Goal: Information Seeking & Learning: Understand process/instructions

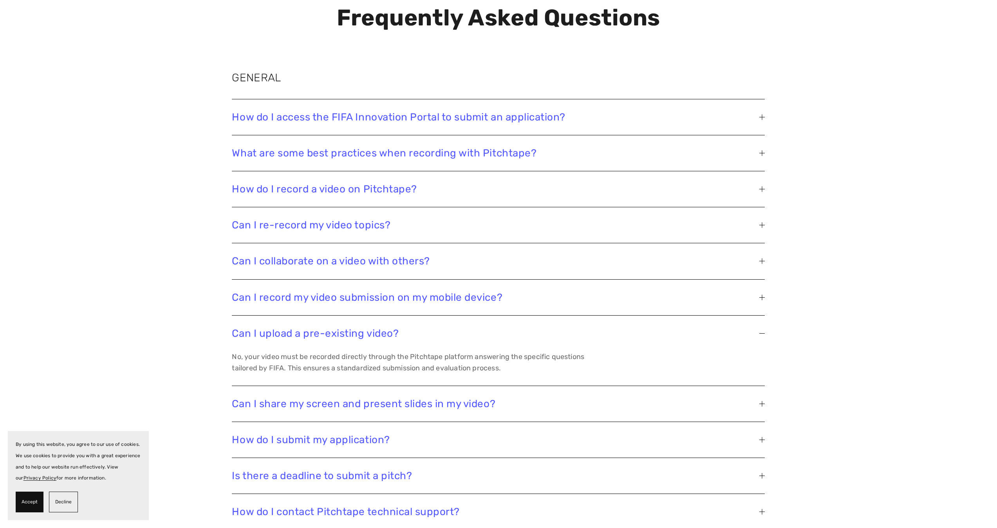
scroll to position [1425, 0]
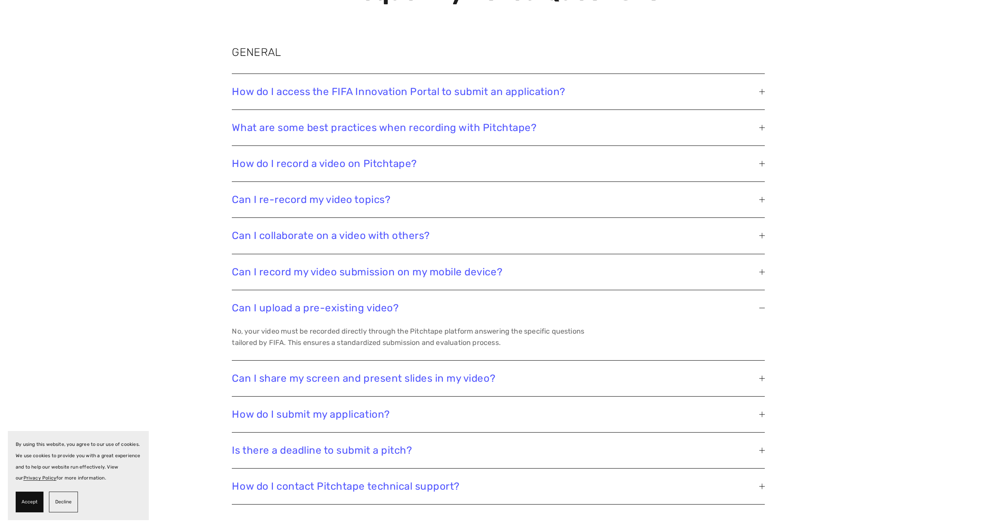
click at [317, 445] on span "Is there a deadline to submit a pitch?" at bounding box center [495, 451] width 527 height 12
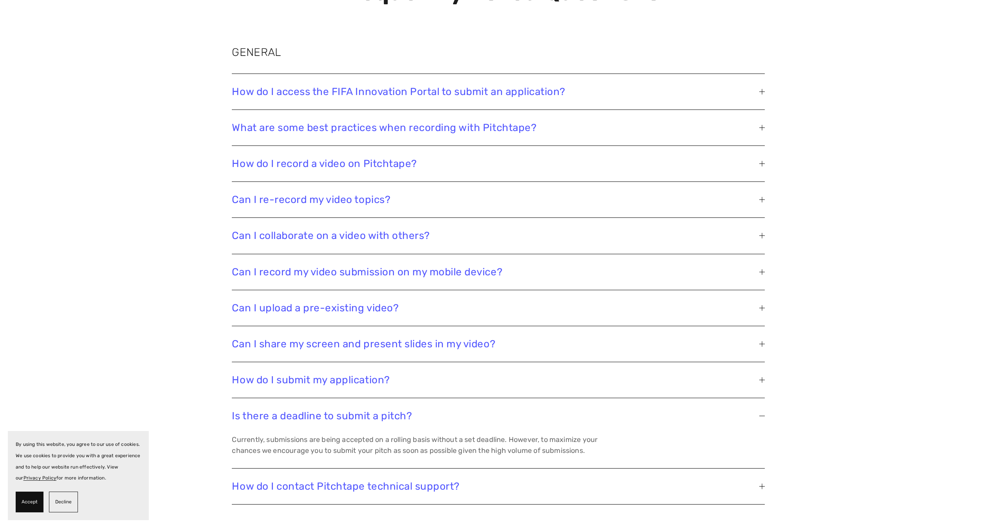
click at [281, 374] on span "How do I submit my application?" at bounding box center [495, 380] width 527 height 12
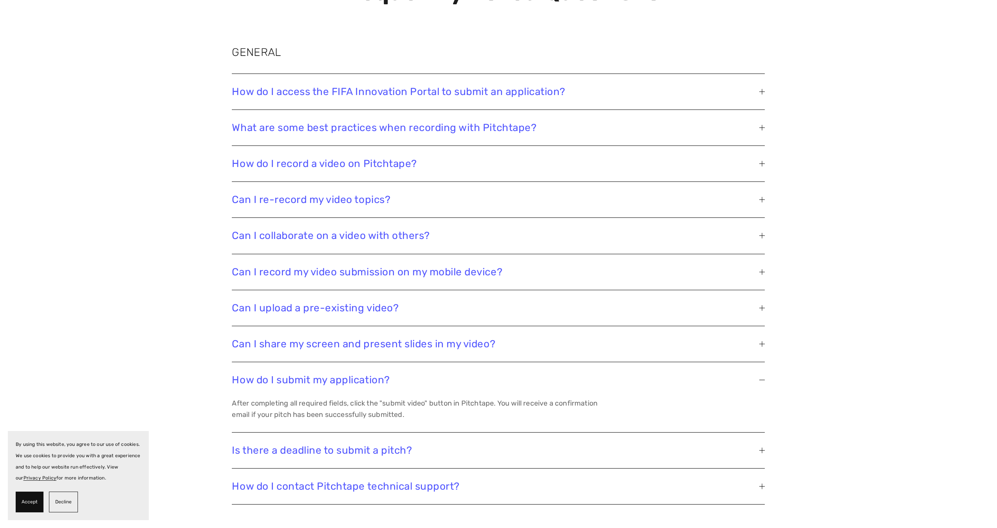
click at [281, 338] on span "Can I share my screen and present slides in my video?" at bounding box center [495, 344] width 527 height 12
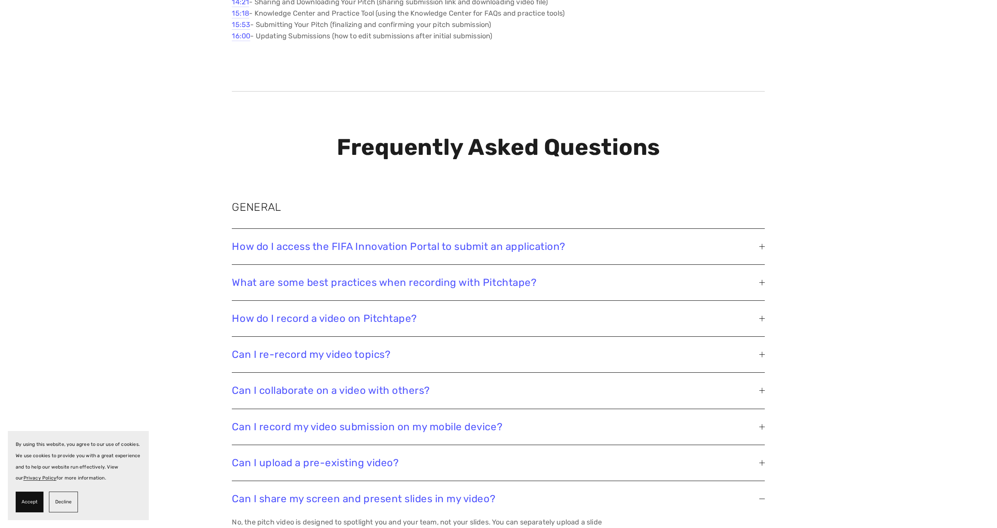
scroll to position [1335, 0]
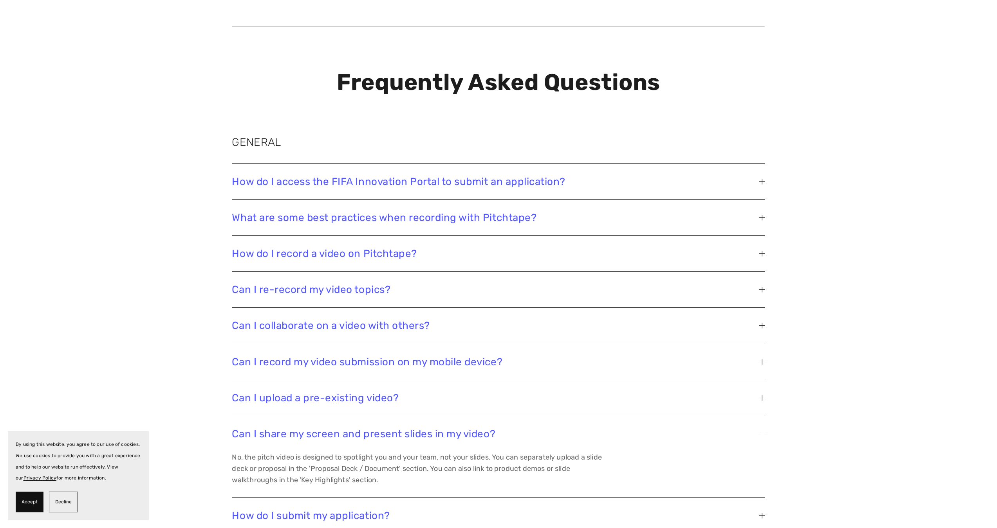
click at [429, 176] on span "How do I access the FIFA Innovation Portal to submit an application?" at bounding box center [495, 182] width 527 height 12
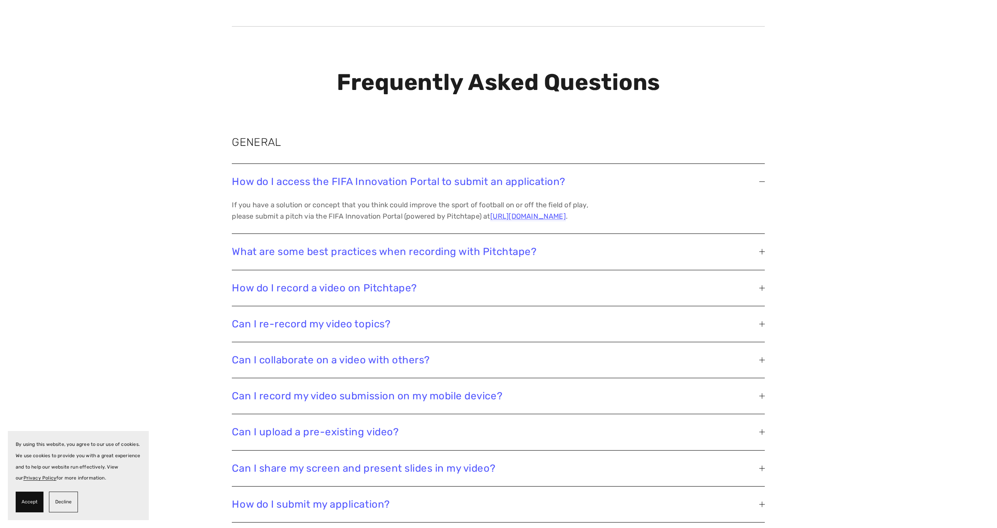
click at [429, 176] on span "How do I access the FIFA Innovation Portal to submit an application?" at bounding box center [495, 182] width 527 height 12
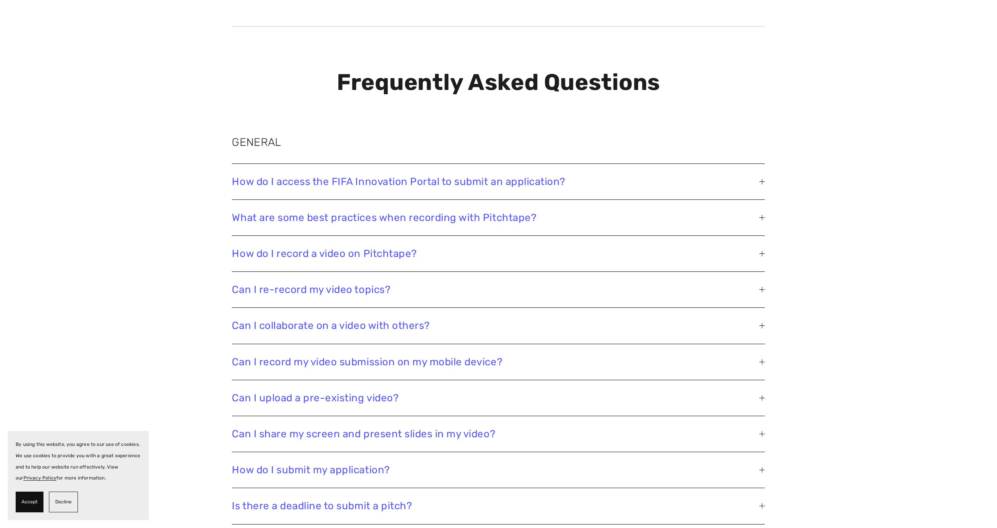
click at [420, 212] on span "What are some best practices when recording with Pitchtape?" at bounding box center [495, 218] width 527 height 12
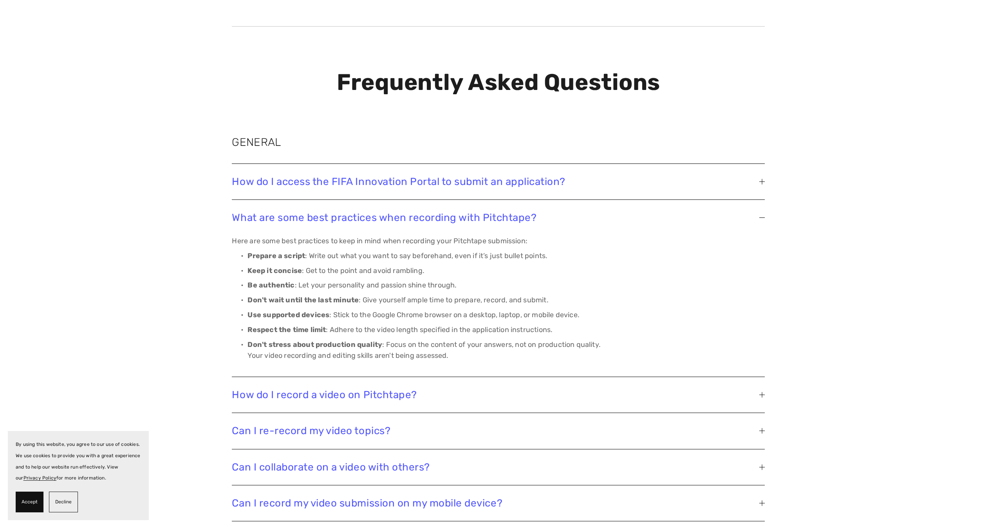
click at [420, 212] on span "What are some best practices when recording with Pitchtape?" at bounding box center [495, 218] width 527 height 12
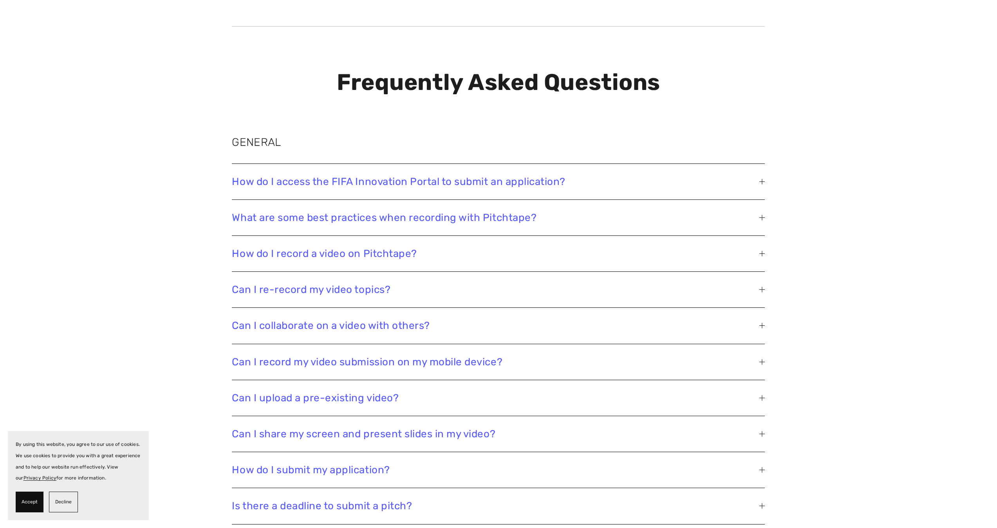
click at [412, 248] on span "How do I record a video on Pitchtape?" at bounding box center [495, 254] width 527 height 12
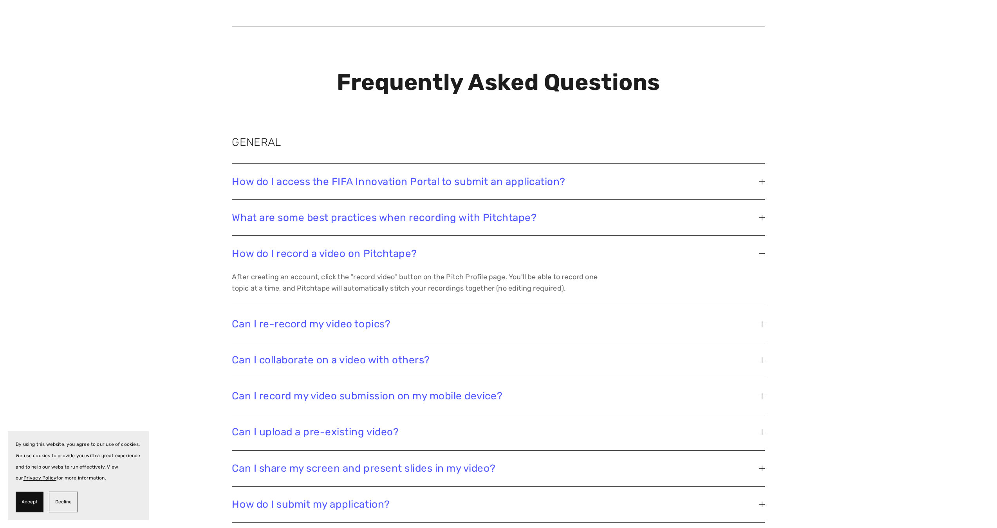
click at [412, 248] on span "How do I record a video on Pitchtape?" at bounding box center [495, 254] width 527 height 12
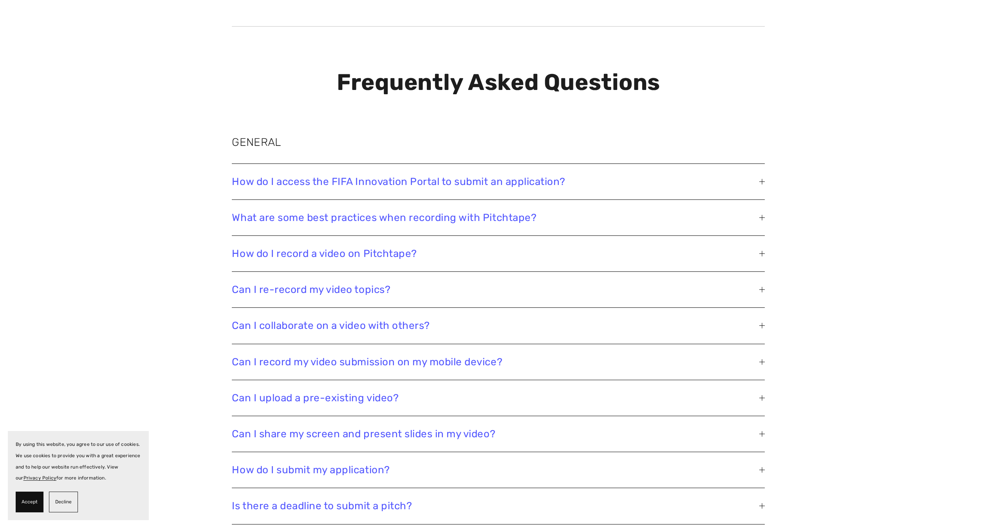
click at [414, 284] on span "Can I re-record my video topics?" at bounding box center [495, 290] width 527 height 12
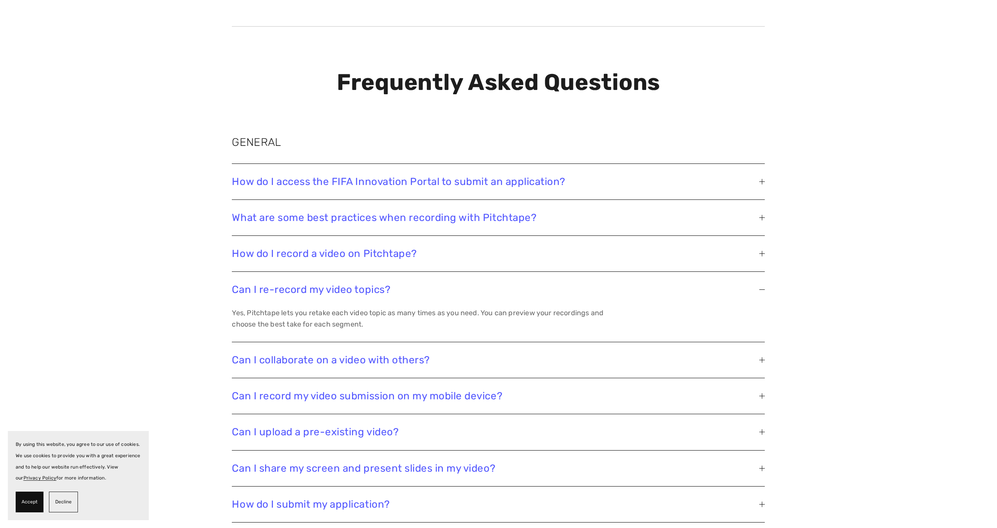
click at [413, 284] on span "Can I re-record my video topics?" at bounding box center [495, 290] width 527 height 12
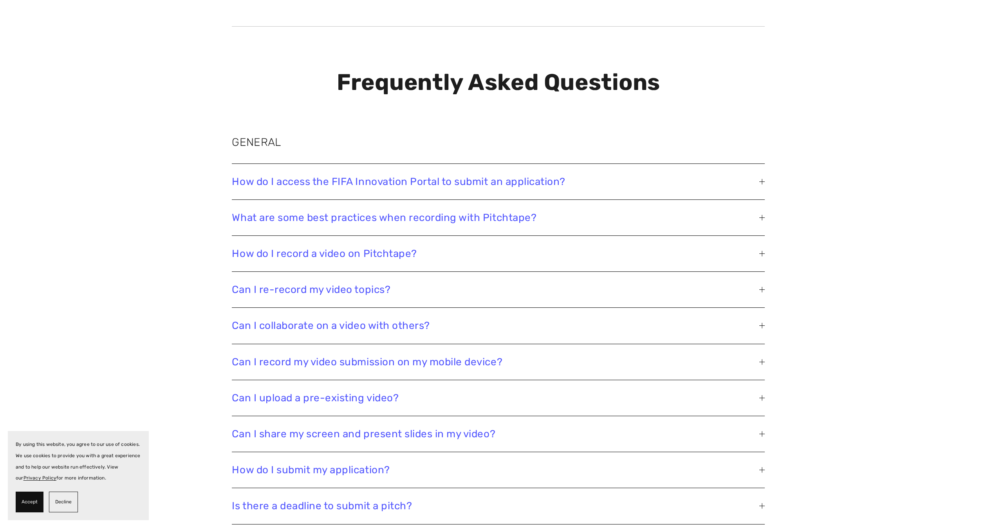
click at [436, 320] on span "Can I collaborate on a video with others?" at bounding box center [495, 326] width 527 height 12
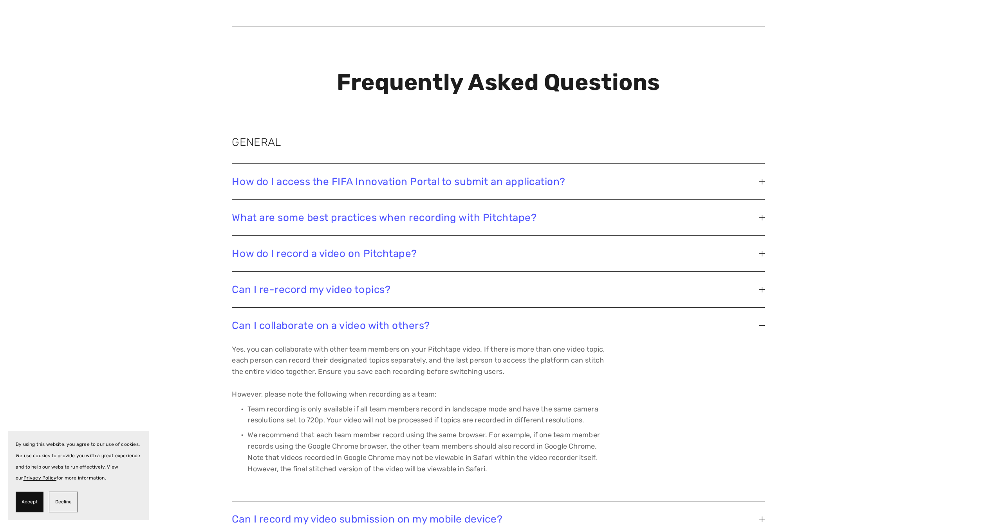
click at [436, 320] on span "Can I collaborate on a video with others?" at bounding box center [495, 326] width 527 height 12
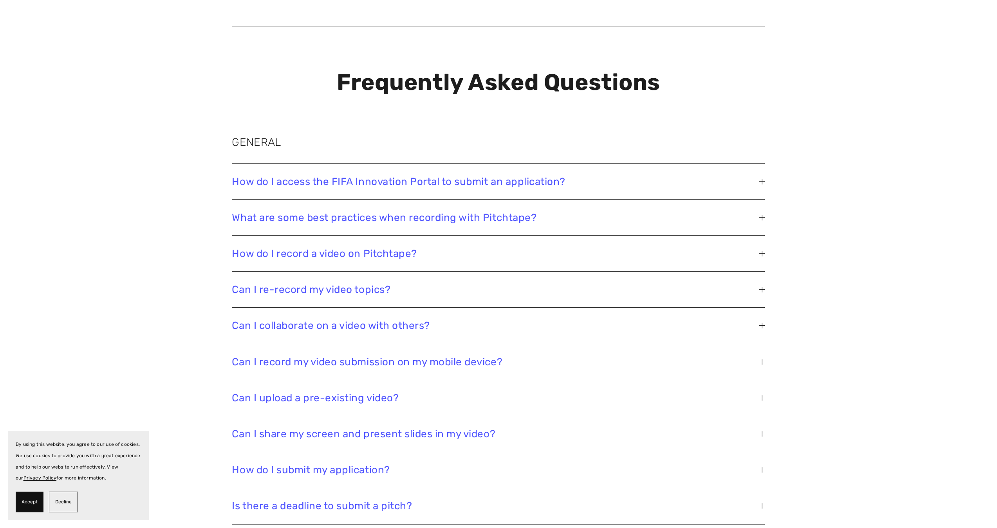
click at [430, 360] on span "Can I record my video submission on my mobile device?" at bounding box center [495, 362] width 527 height 12
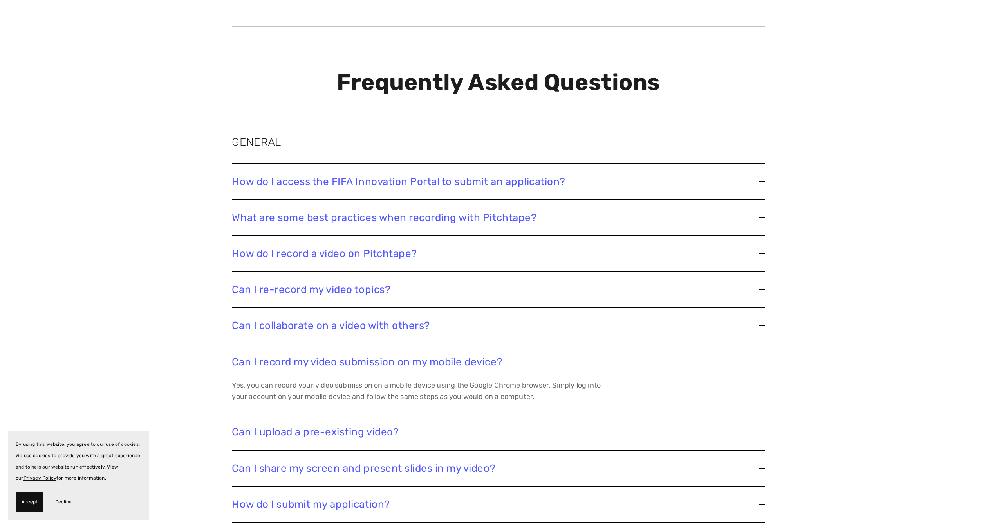
click at [430, 360] on span "Can I record my video submission on my mobile device?" at bounding box center [495, 362] width 527 height 12
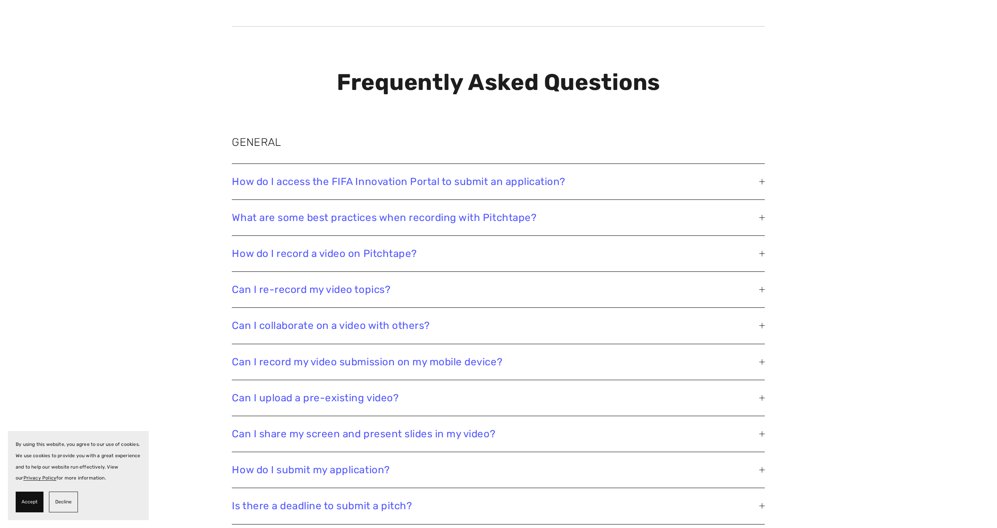
click at [428, 392] on span "Can I upload a pre-existing video?" at bounding box center [495, 398] width 527 height 12
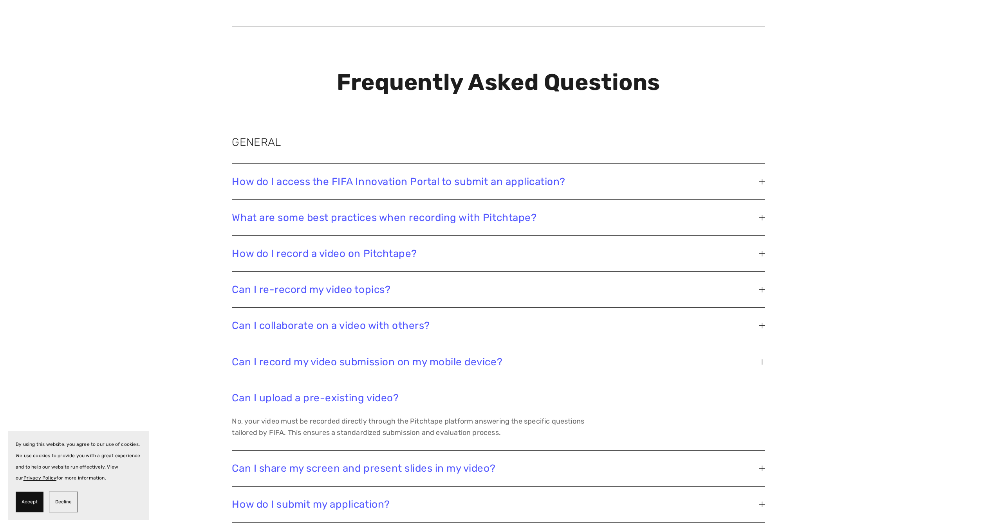
click at [428, 392] on span "Can I upload a pre-existing video?" at bounding box center [495, 398] width 527 height 12
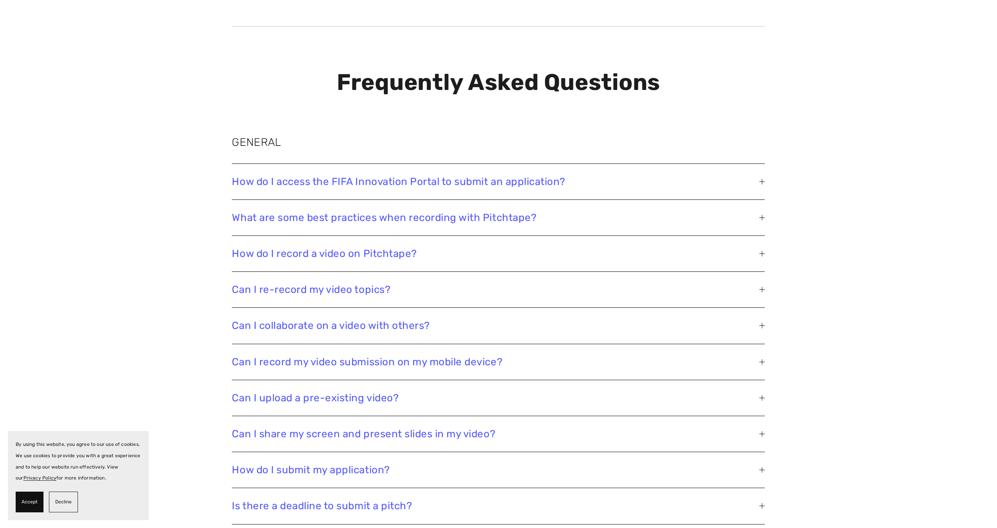
click at [418, 394] on span "Can I upload a pre-existing video?" at bounding box center [495, 398] width 527 height 12
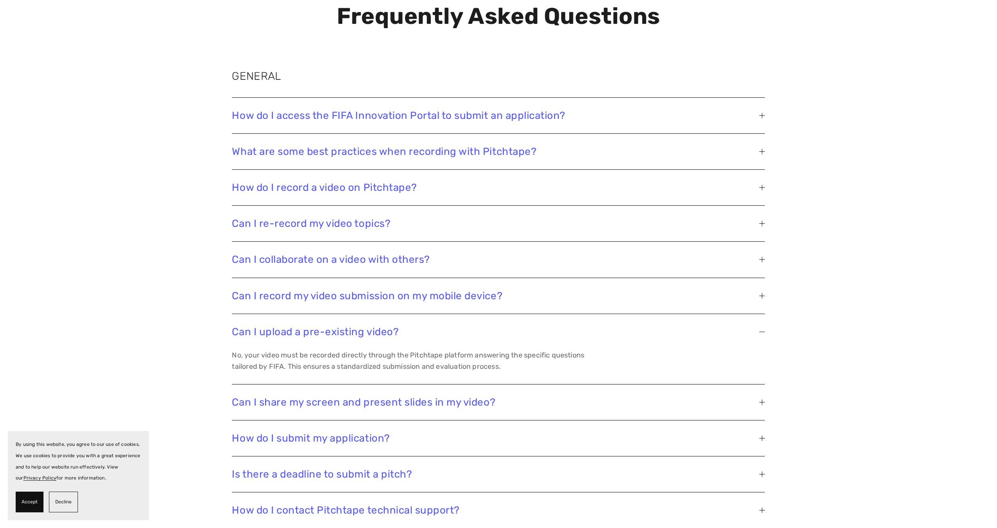
scroll to position [1472, 0]
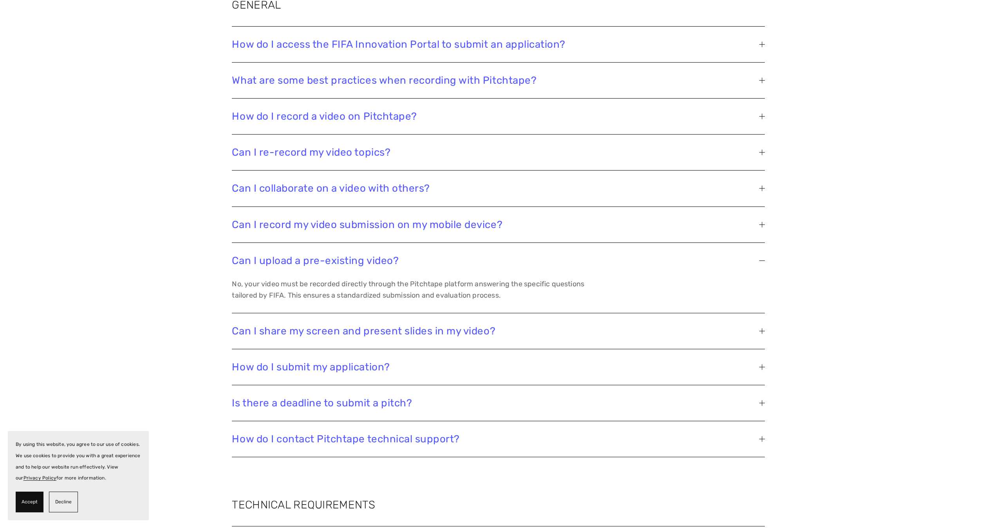
click at [405, 325] on span "Can I share my screen and present slides in my video?" at bounding box center [495, 331] width 527 height 12
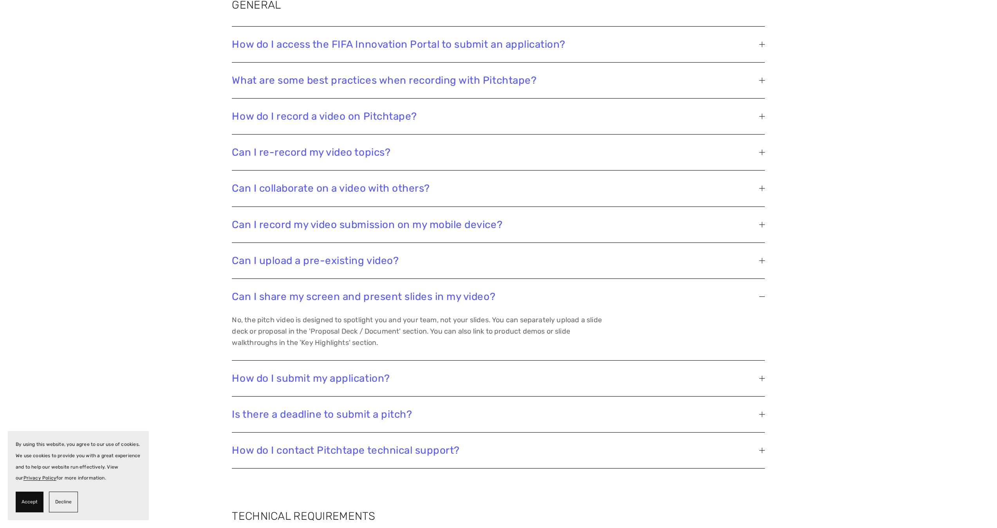
click at [353, 255] on span "Can I upload a pre-existing video?" at bounding box center [495, 261] width 527 height 12
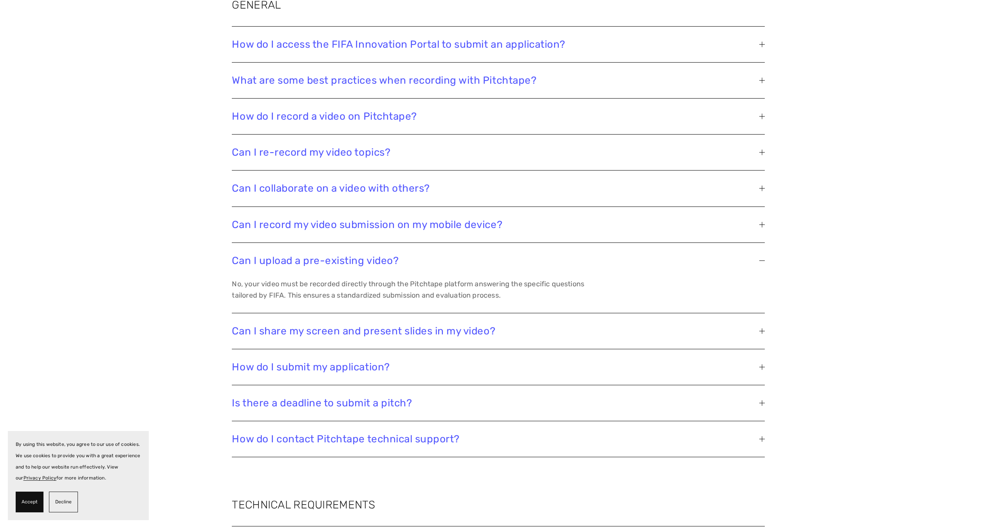
click at [464, 325] on span "Can I share my screen and present slides in my video?" at bounding box center [495, 331] width 527 height 12
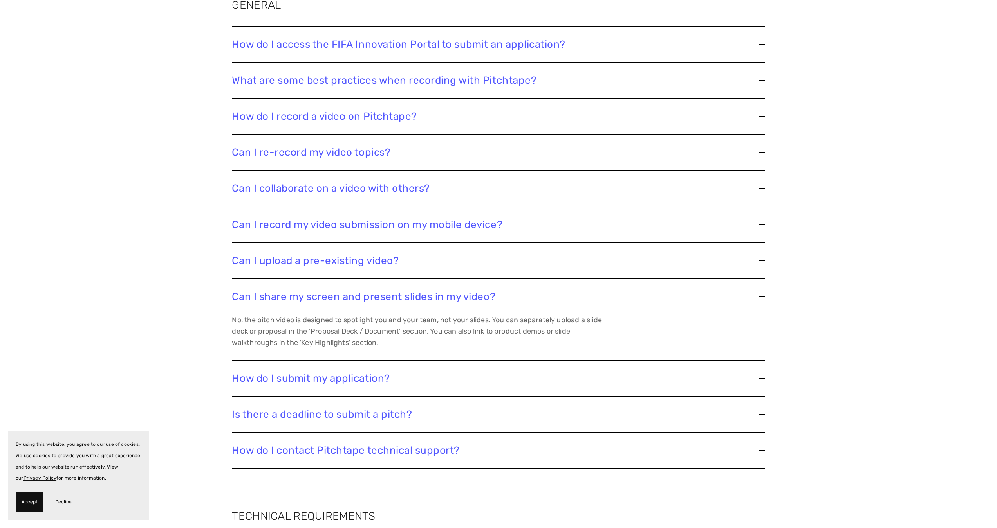
scroll to position [1533, 0]
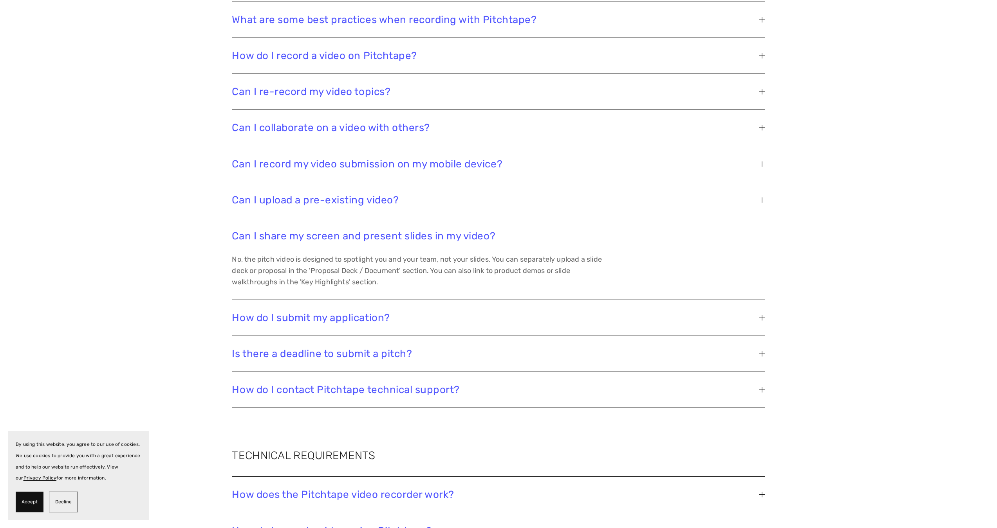
drag, startPoint x: 402, startPoint y: 315, endPoint x: 345, endPoint y: 307, distance: 57.7
click at [400, 314] on span "How do I submit my application?" at bounding box center [495, 318] width 527 height 12
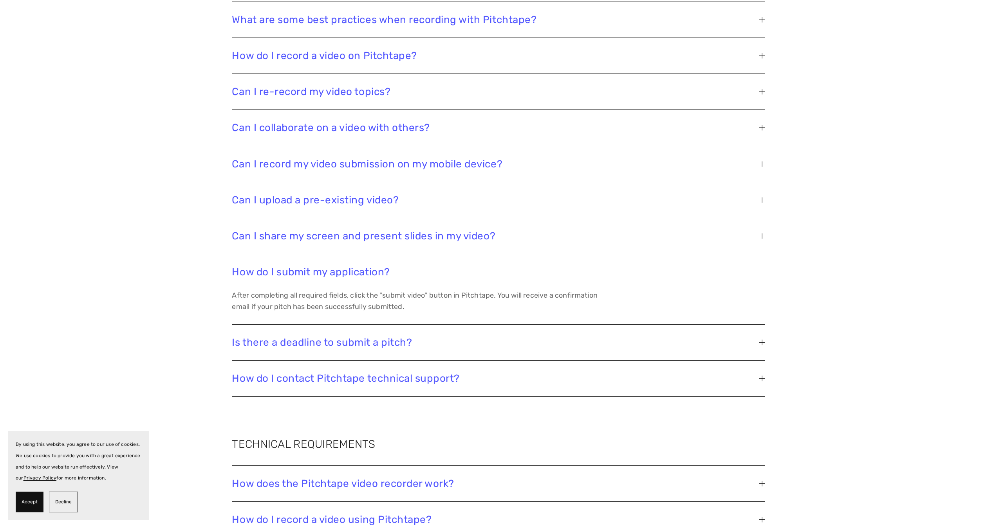
click at [344, 337] on span "Is there a deadline to submit a pitch?" at bounding box center [495, 343] width 527 height 12
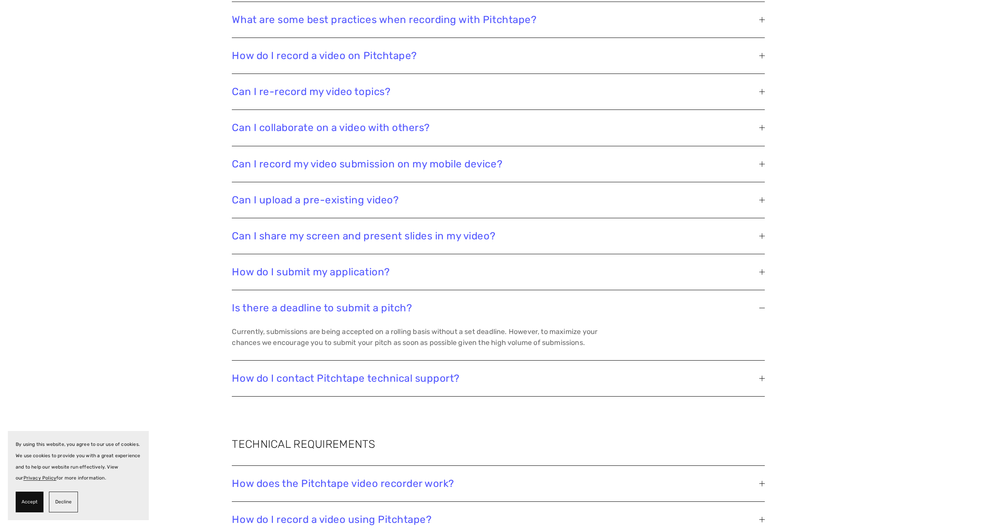
click at [351, 373] on span "How do I contact Pitchtape technical support?" at bounding box center [495, 379] width 527 height 12
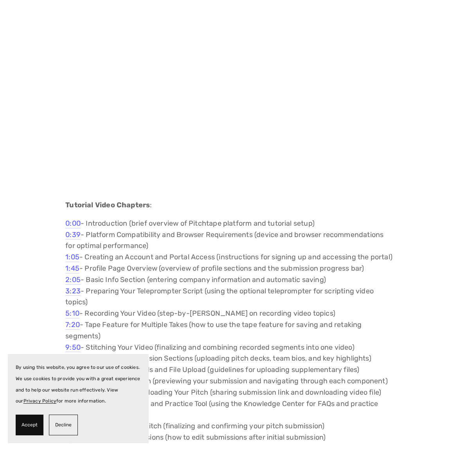
scroll to position [738, 0]
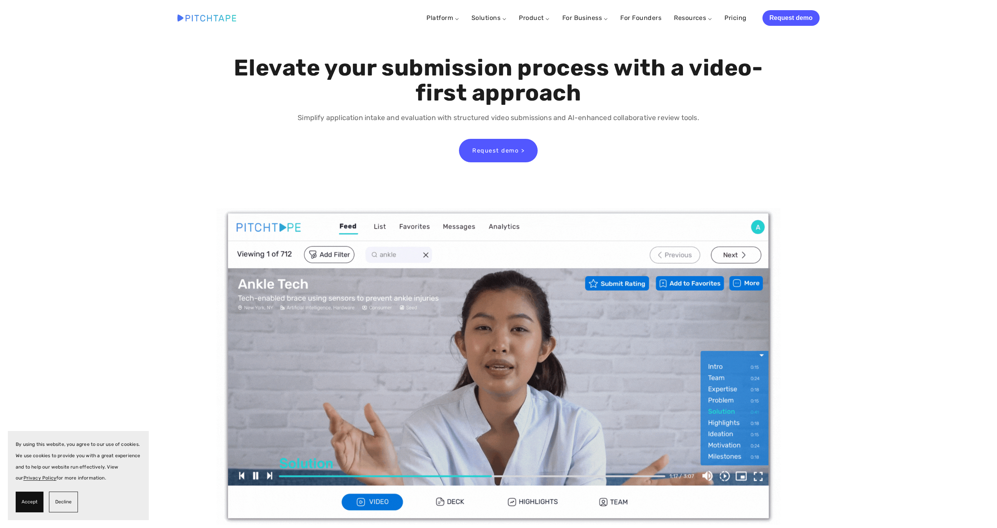
scroll to position [58, 0]
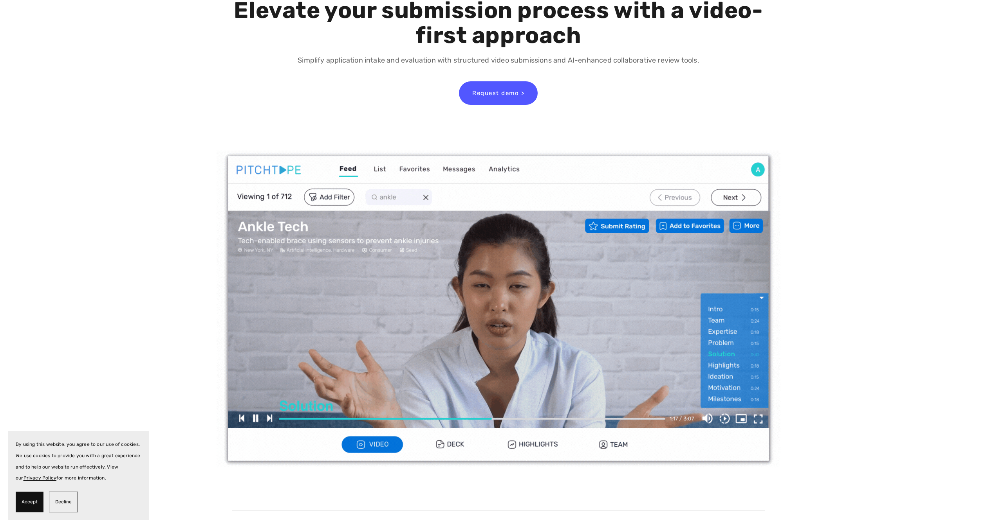
click at [452, 449] on img at bounding box center [498, 309] width 564 height 317
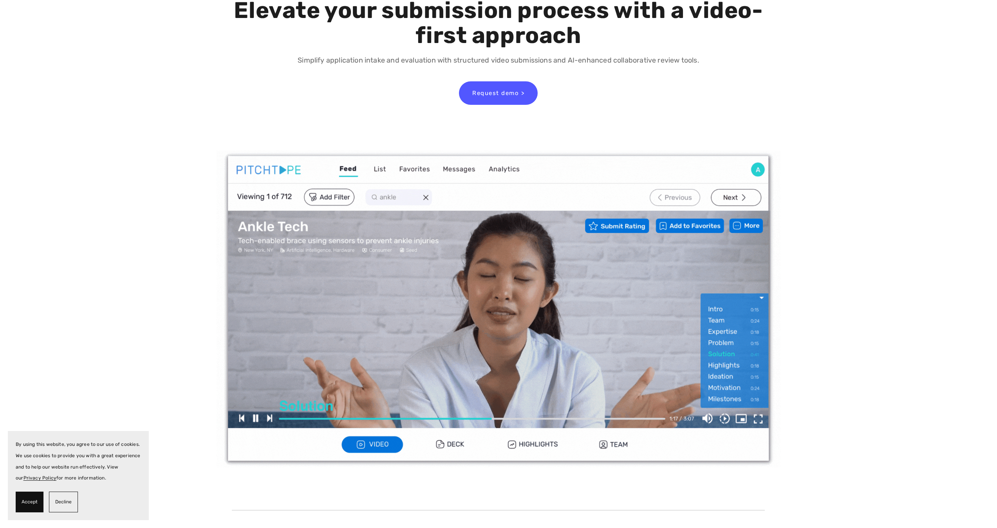
click at [452, 442] on img at bounding box center [498, 309] width 564 height 317
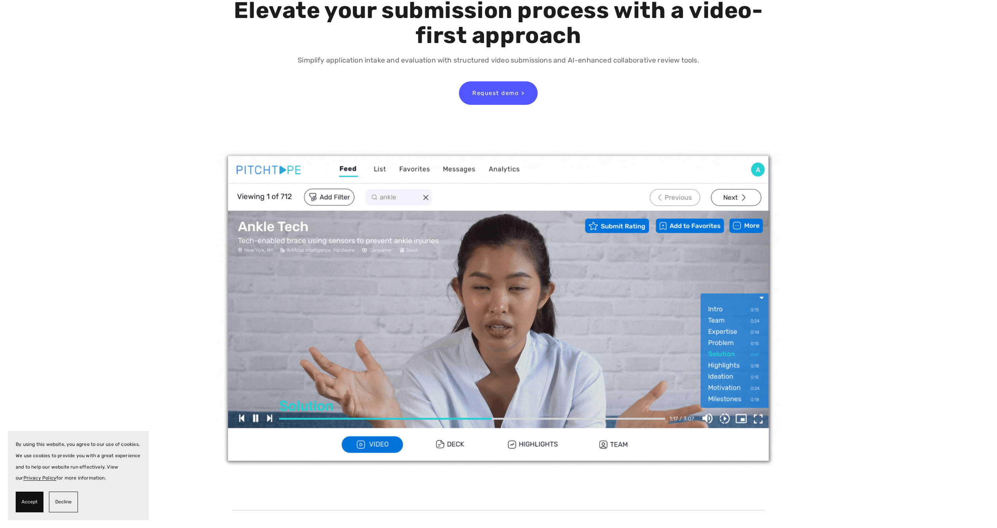
click at [550, 442] on img at bounding box center [498, 309] width 564 height 317
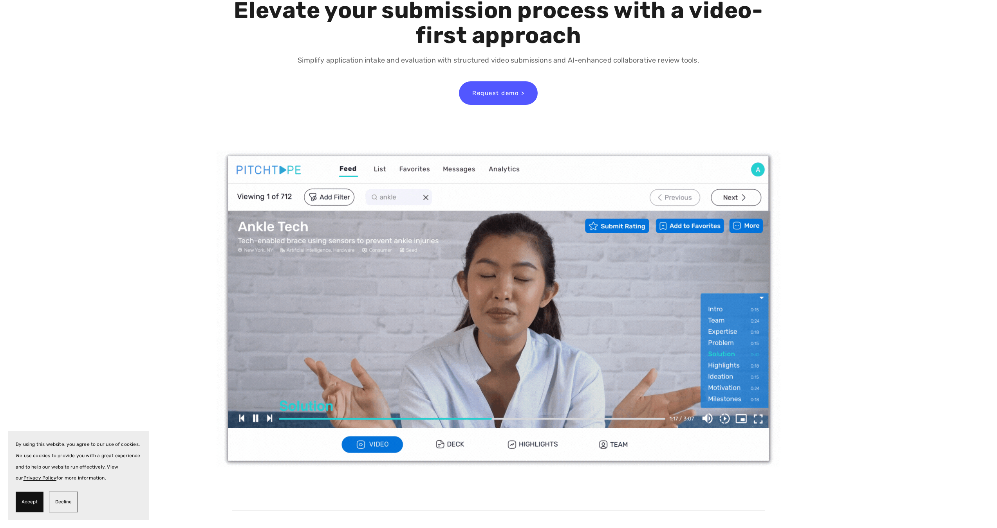
click at [618, 447] on img at bounding box center [498, 309] width 564 height 317
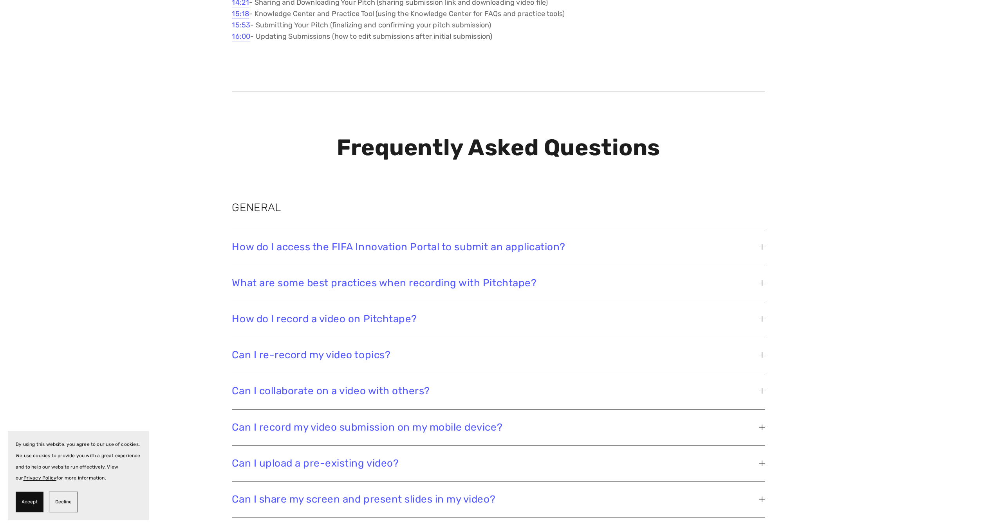
scroll to position [1271, 0]
click at [283, 351] on span "Can I re-record my video topics?" at bounding box center [495, 354] width 527 height 12
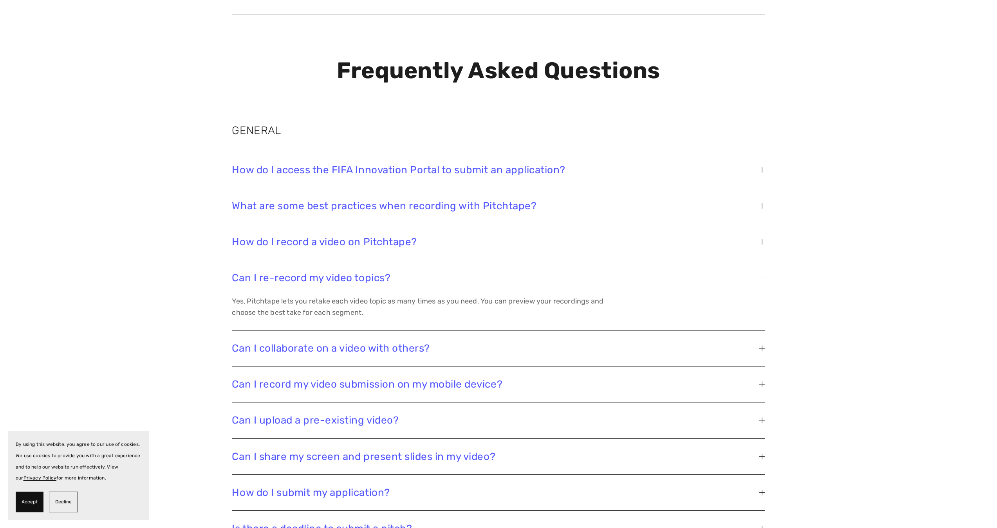
scroll to position [1359, 0]
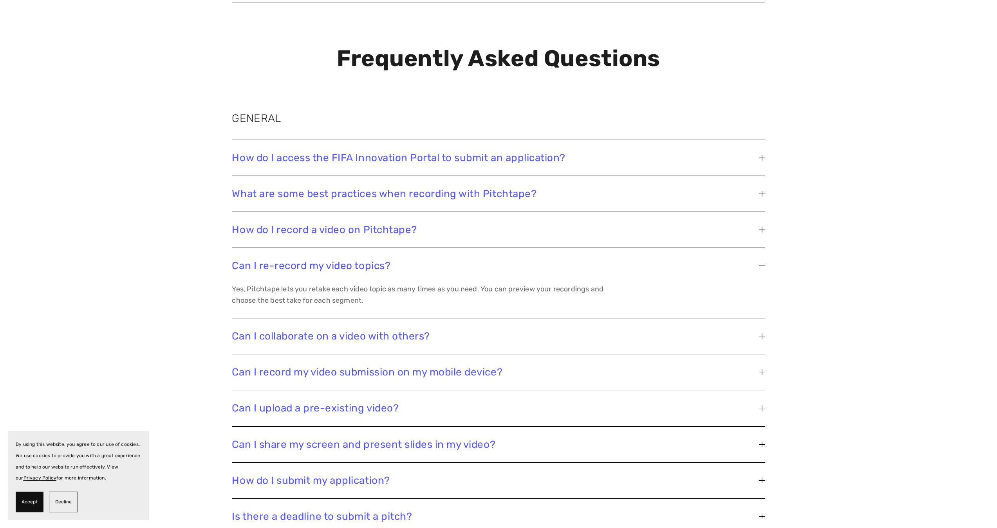
click at [281, 402] on span "Can I upload a pre-existing video?" at bounding box center [495, 408] width 527 height 12
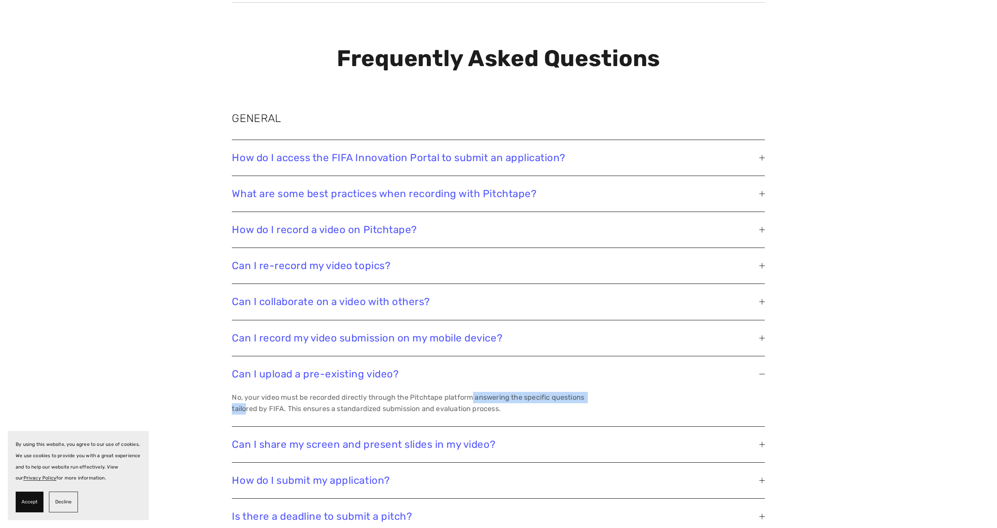
drag, startPoint x: 246, startPoint y: 397, endPoint x: 472, endPoint y: 393, distance: 225.5
click at [472, 393] on p "No, your video must be recorded directly through the Pitchtape platform answeri…" at bounding box center [418, 403] width 373 height 23
drag, startPoint x: 472, startPoint y: 393, endPoint x: 483, endPoint y: 395, distance: 11.1
click at [480, 395] on p "No, your video must be recorded directly through the Pitchtape platform answeri…" at bounding box center [418, 403] width 373 height 23
click at [504, 397] on p "No, your video must be recorded directly through the Pitchtape platform answeri…" at bounding box center [418, 403] width 373 height 23
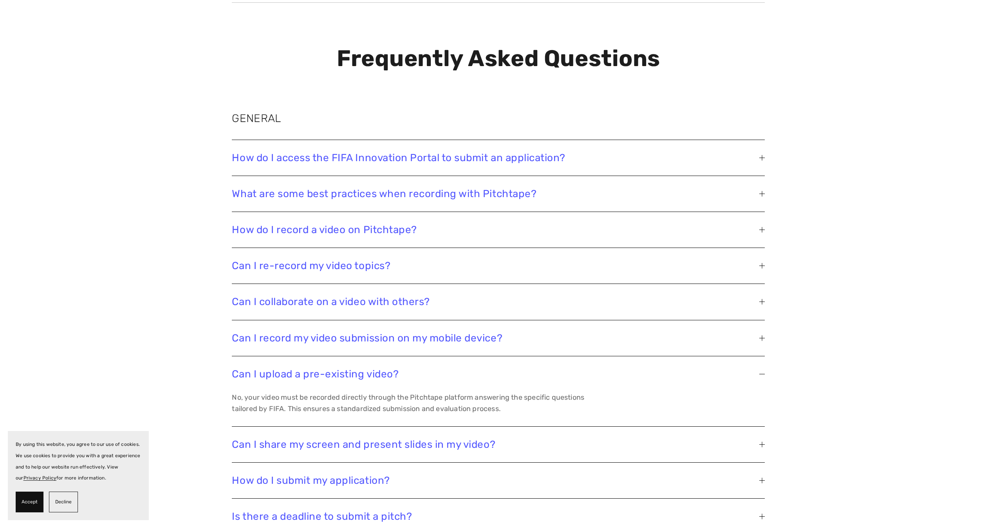
click at [504, 397] on p "No, your video must be recorded directly through the Pitchtape platform answeri…" at bounding box center [418, 403] width 373 height 23
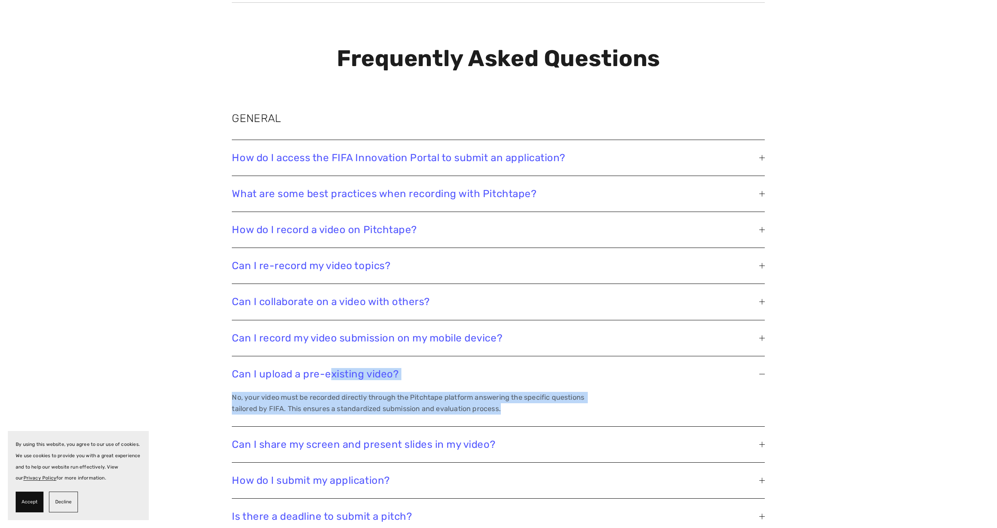
drag, startPoint x: 498, startPoint y: 396, endPoint x: 263, endPoint y: 371, distance: 235.8
click at [263, 371] on li "Can I upload a pre-existing video? No, your video must be recorded directly thr…" at bounding box center [498, 392] width 533 height 70
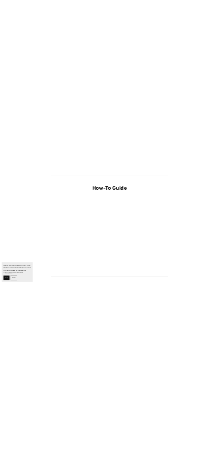
scroll to position [0, 0]
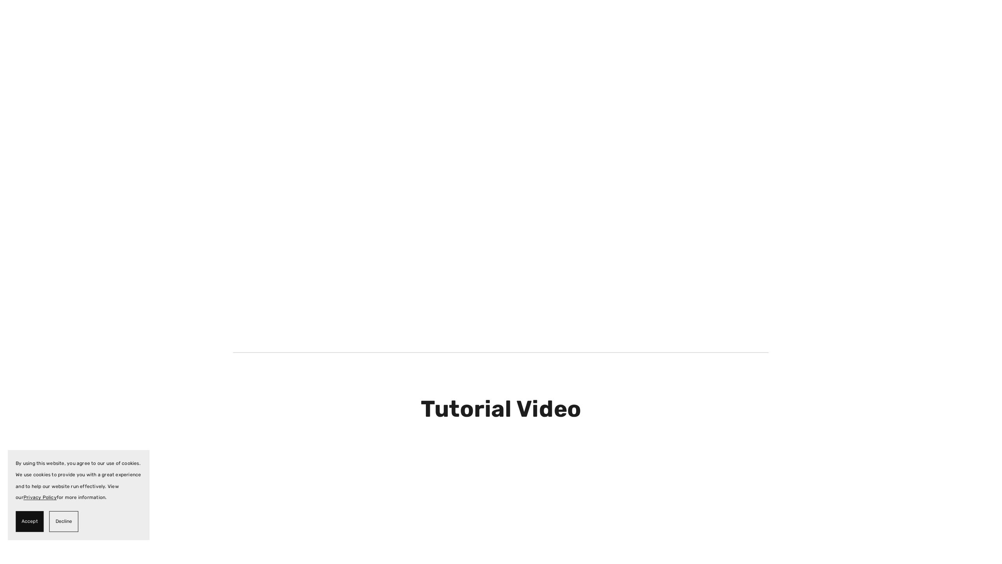
scroll to position [342, 0]
